Goal: Task Accomplishment & Management: Complete application form

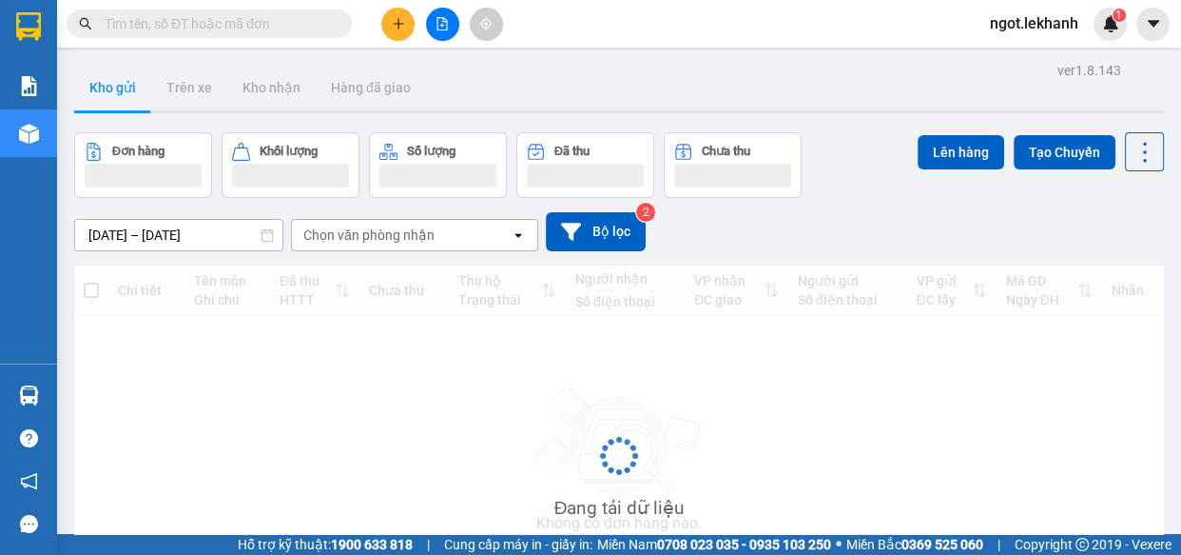
click at [390, 18] on button at bounding box center [397, 24] width 33 height 33
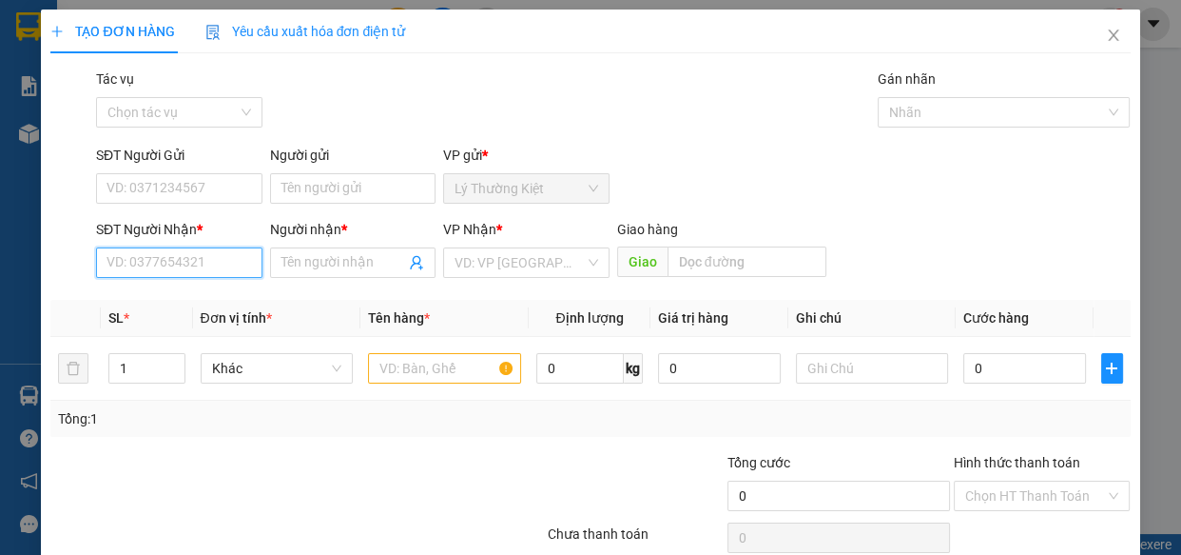
click at [177, 261] on input "SĐT Người Nhận *" at bounding box center [179, 262] width 166 height 30
click at [206, 297] on div "0776150194 - lộc cơm lam" at bounding box center [186, 300] width 158 height 21
type input "0776150194"
type input "lộc cơm lam"
type input "50.000"
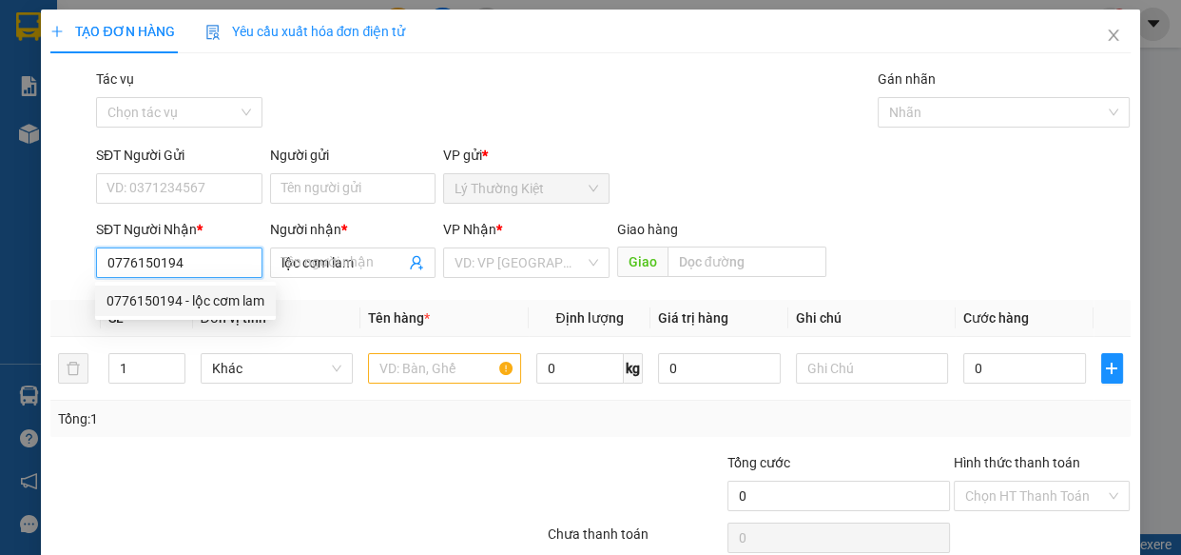
type input "50.000"
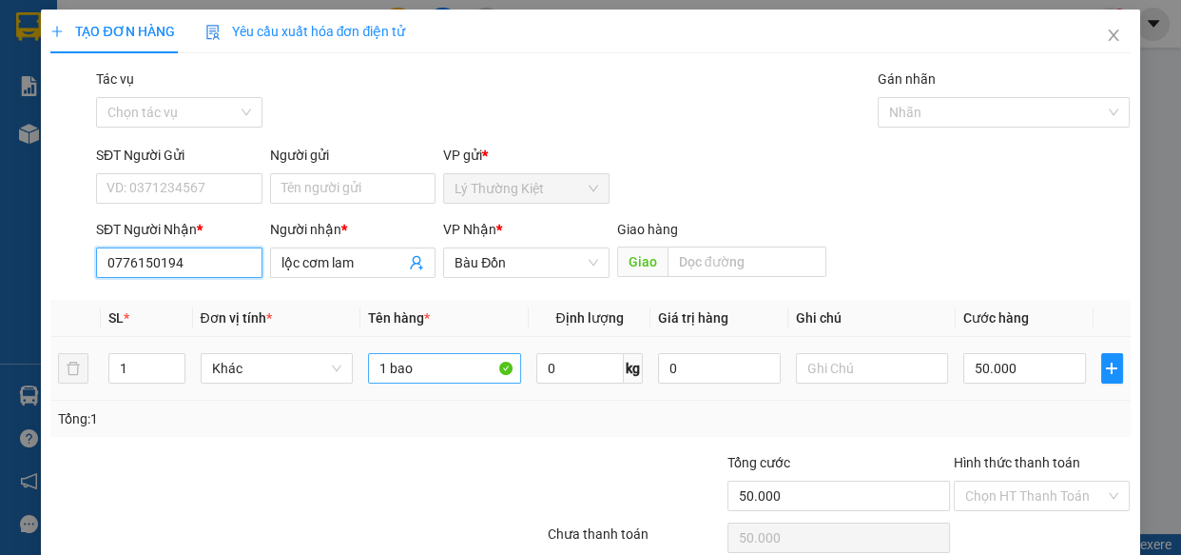
type input "0776150194"
click at [442, 371] on input "1 bao" at bounding box center [444, 368] width 153 height 30
type input "1 bao 1 thung"
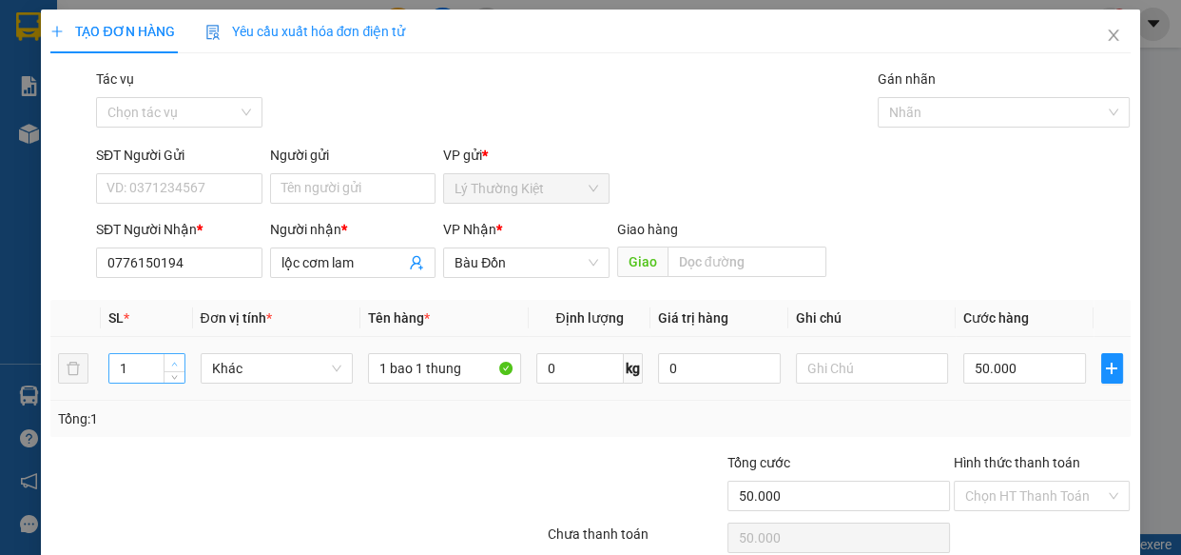
type input "2"
drag, startPoint x: 168, startPoint y: 361, endPoint x: 350, endPoint y: 361, distance: 181.7
click at [169, 363] on span "up" at bounding box center [174, 362] width 11 height 11
click at [996, 364] on input "50.000" at bounding box center [1025, 368] width 123 height 30
type input "1"
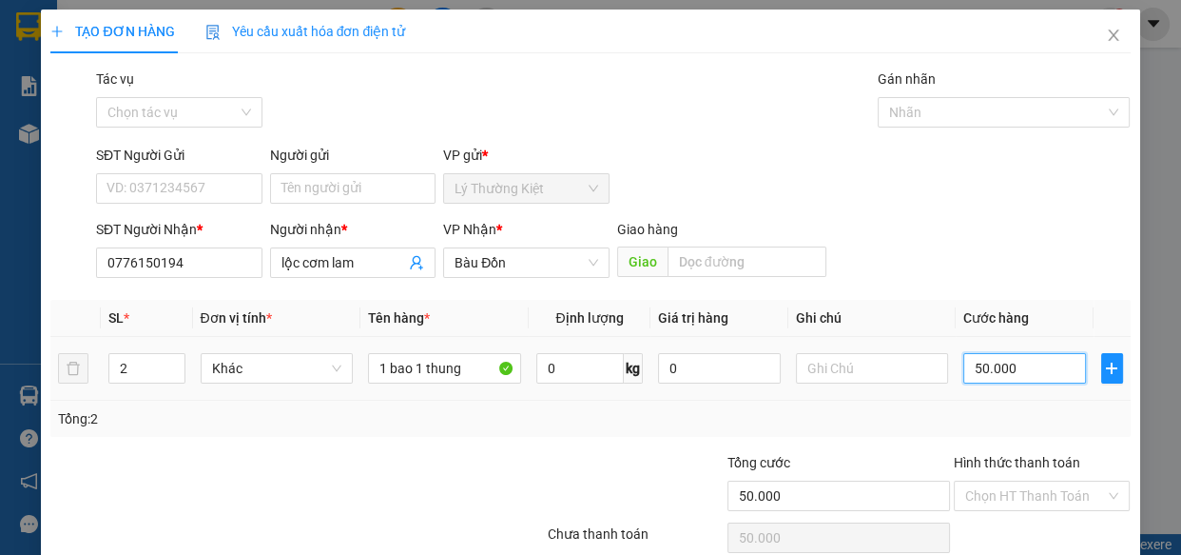
type input "1"
type input "10"
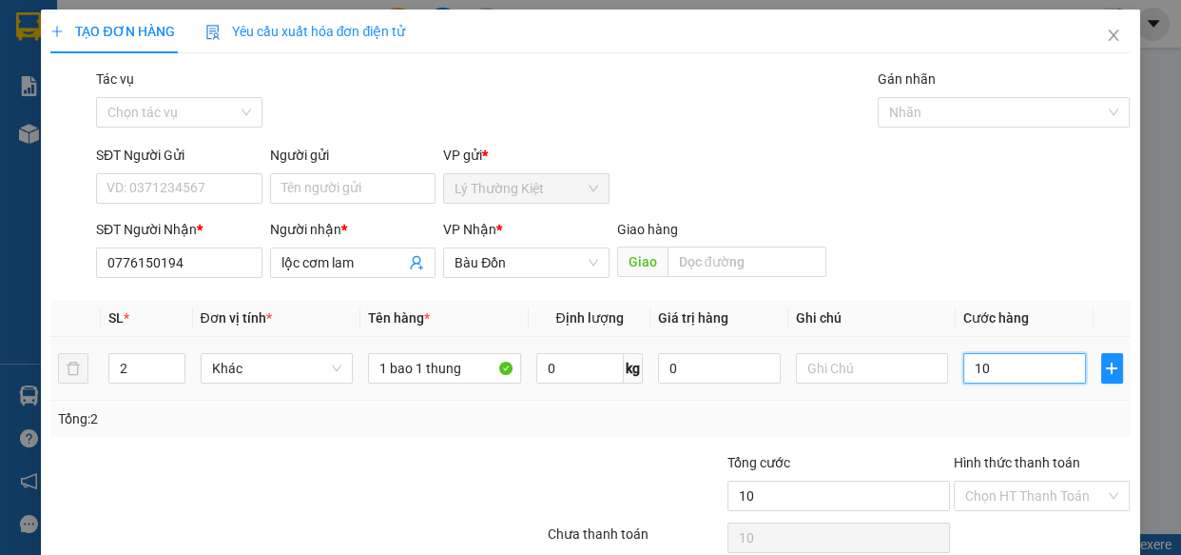
type input "100"
type input "100.000"
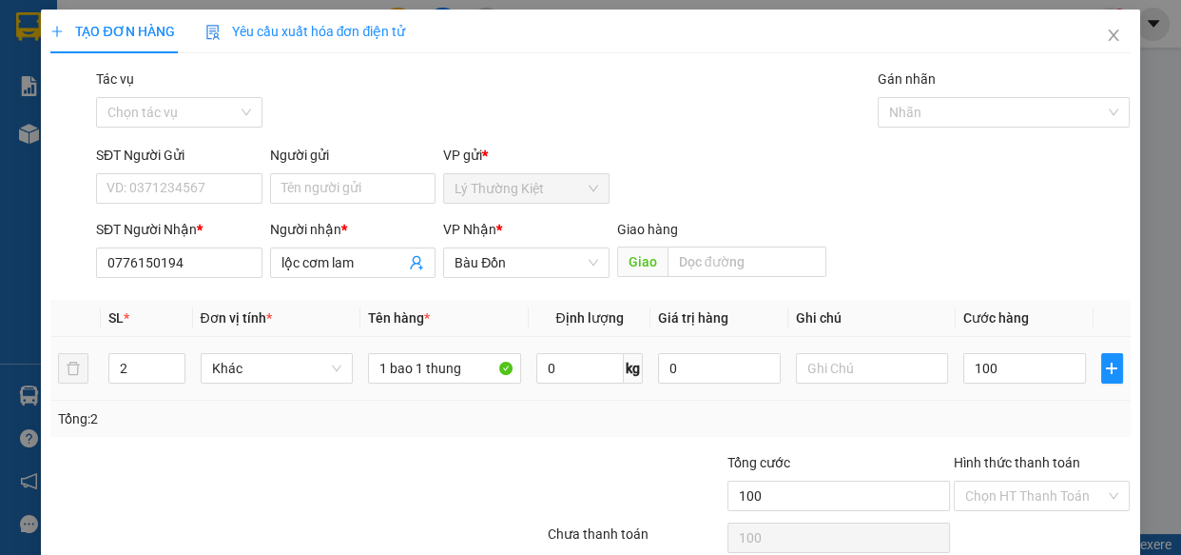
type input "100.000"
click at [975, 190] on div "SĐT Người Gửi VD: 0371234567 Người gửi Tên người gửi VP gửi * Lý Thường Kiệt" at bounding box center [613, 178] width 1043 height 67
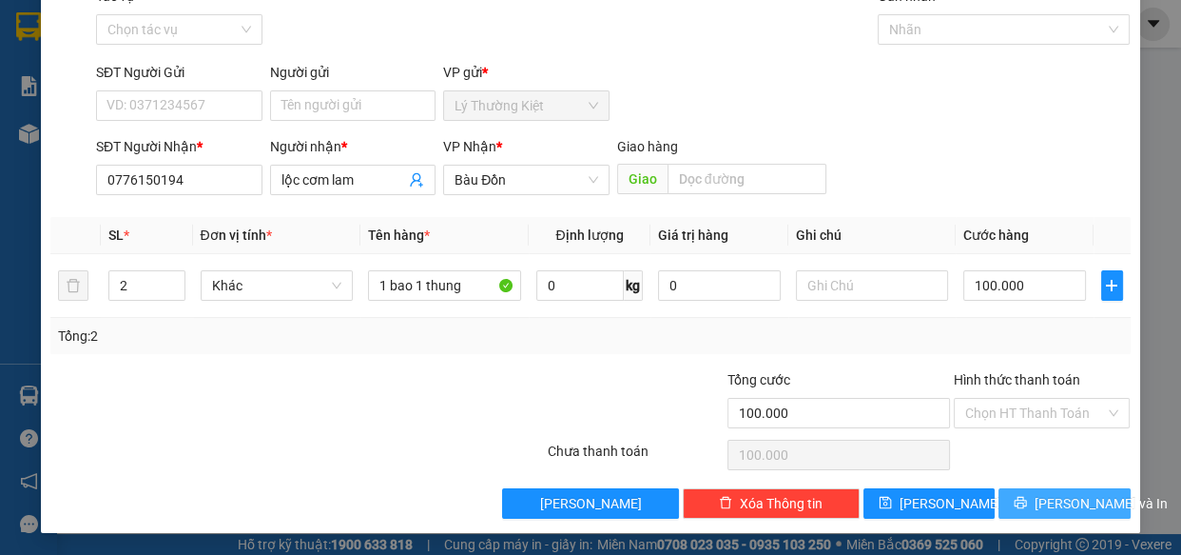
click at [1062, 489] on button "[PERSON_NAME] và In" at bounding box center [1064, 503] width 131 height 30
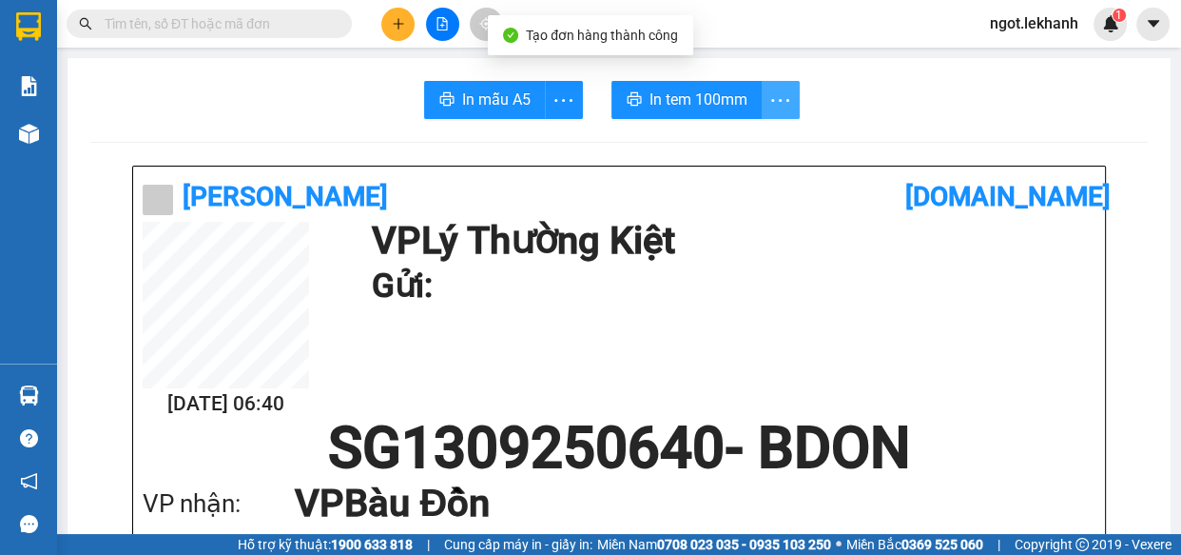
click at [769, 101] on icon "more" at bounding box center [781, 100] width 24 height 24
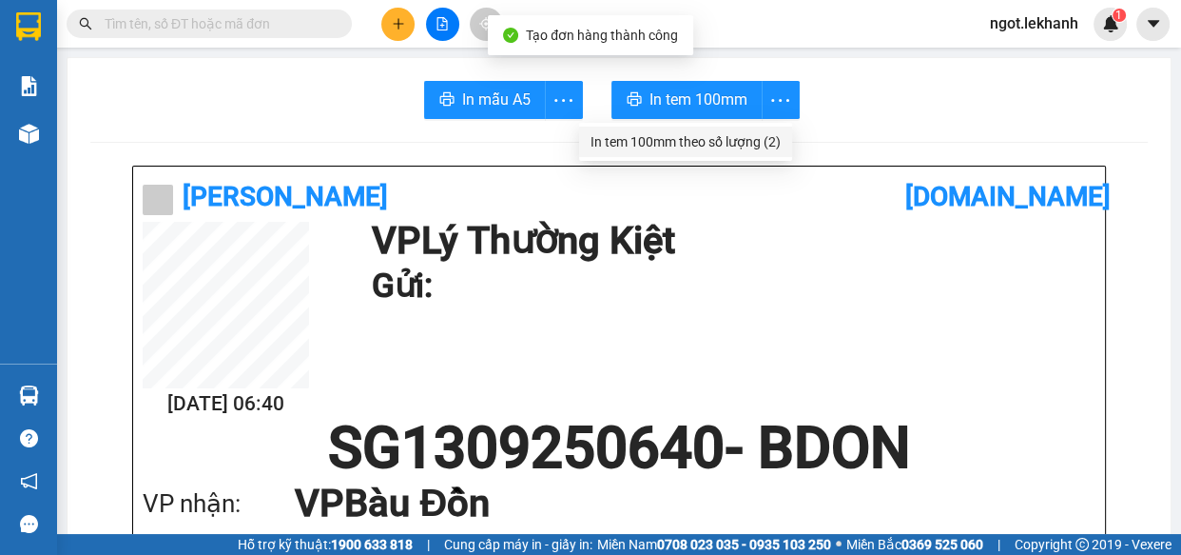
click at [753, 133] on div "In tem 100mm theo số lượng (2)" at bounding box center [686, 141] width 190 height 21
